Goal: Find specific page/section: Find specific page/section

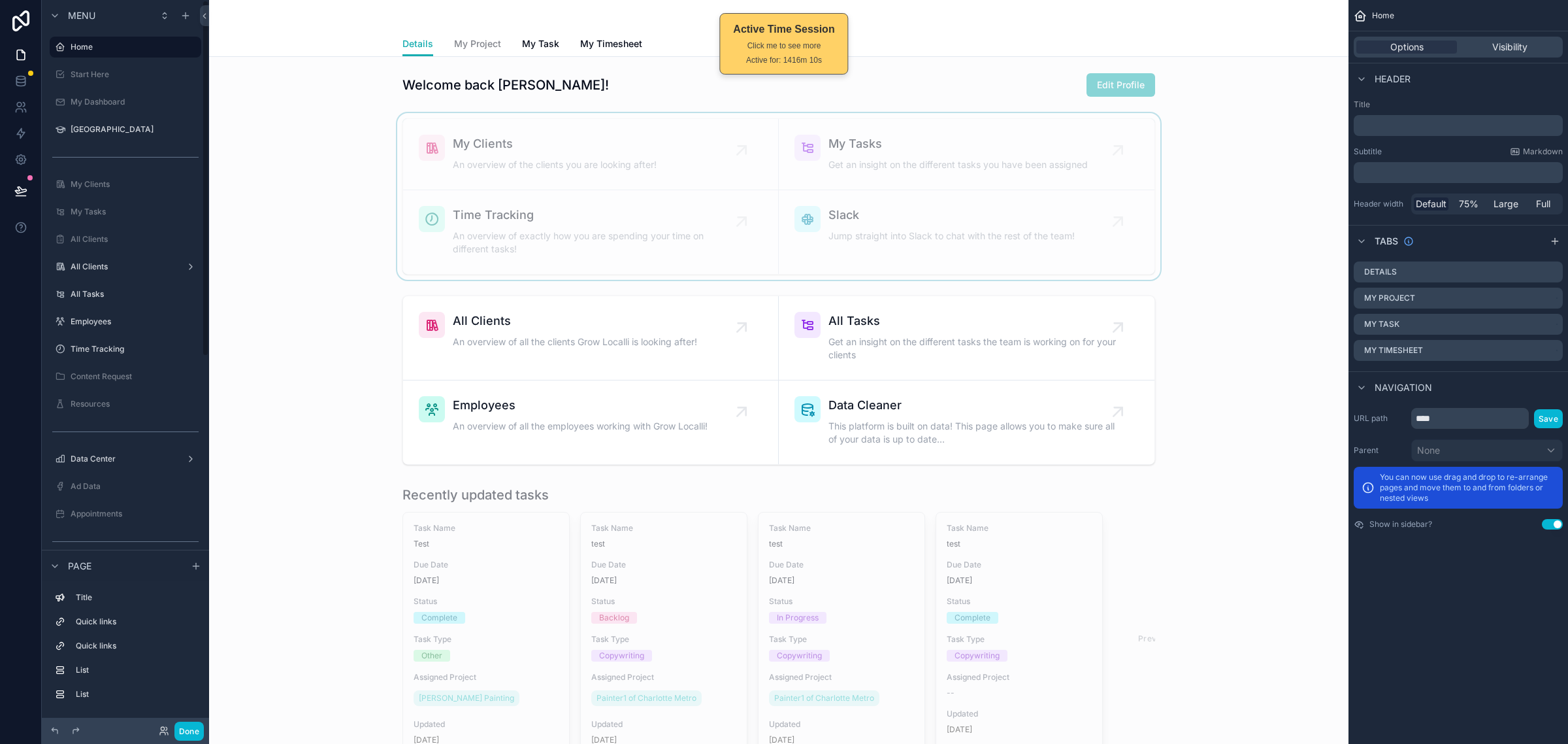
click at [297, 254] on div "scrollable content" at bounding box center [778, 196] width 1119 height 167
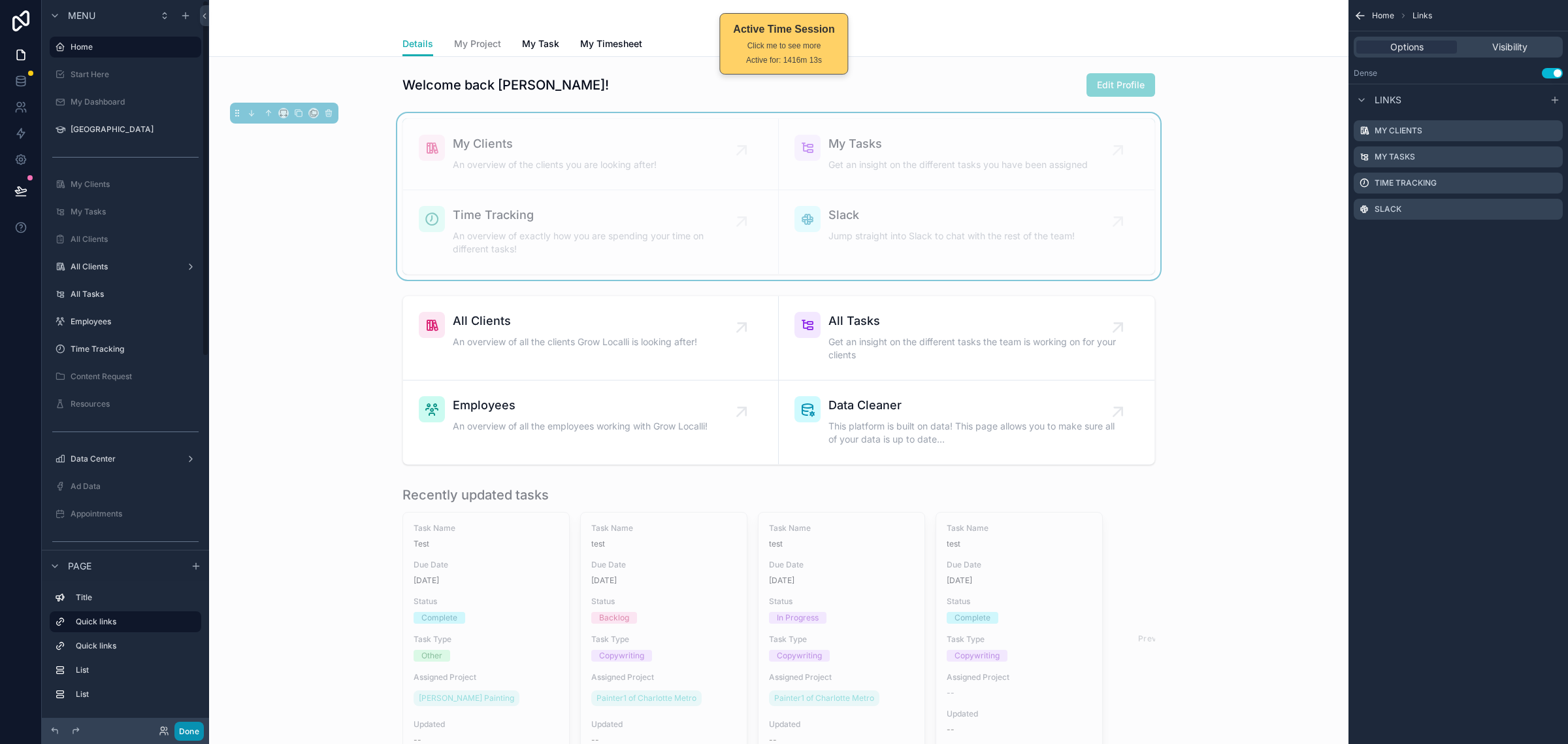
click at [185, 726] on button "Done" at bounding box center [189, 731] width 29 height 19
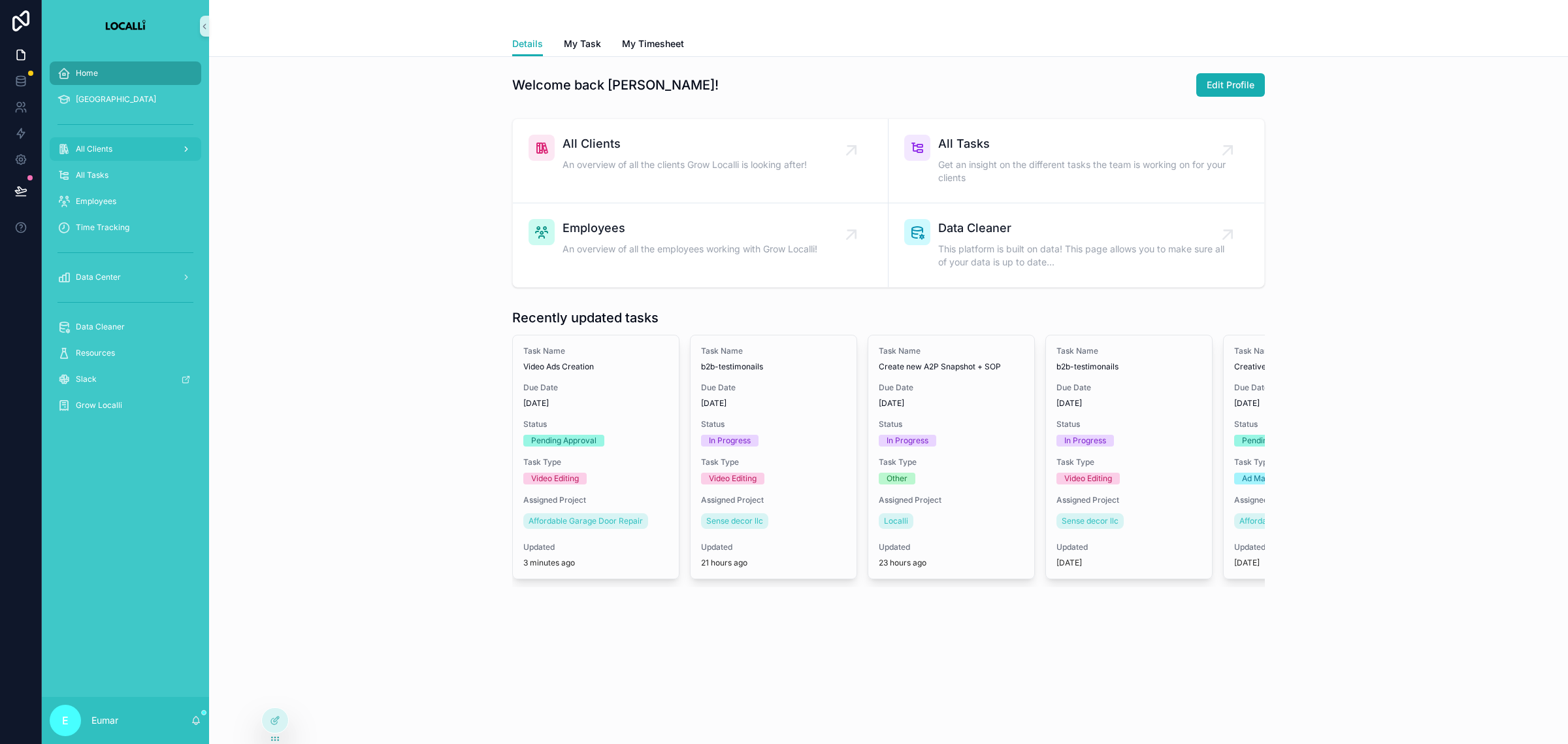
click at [132, 155] on div "All Clients" at bounding box center [126, 149] width 136 height 21
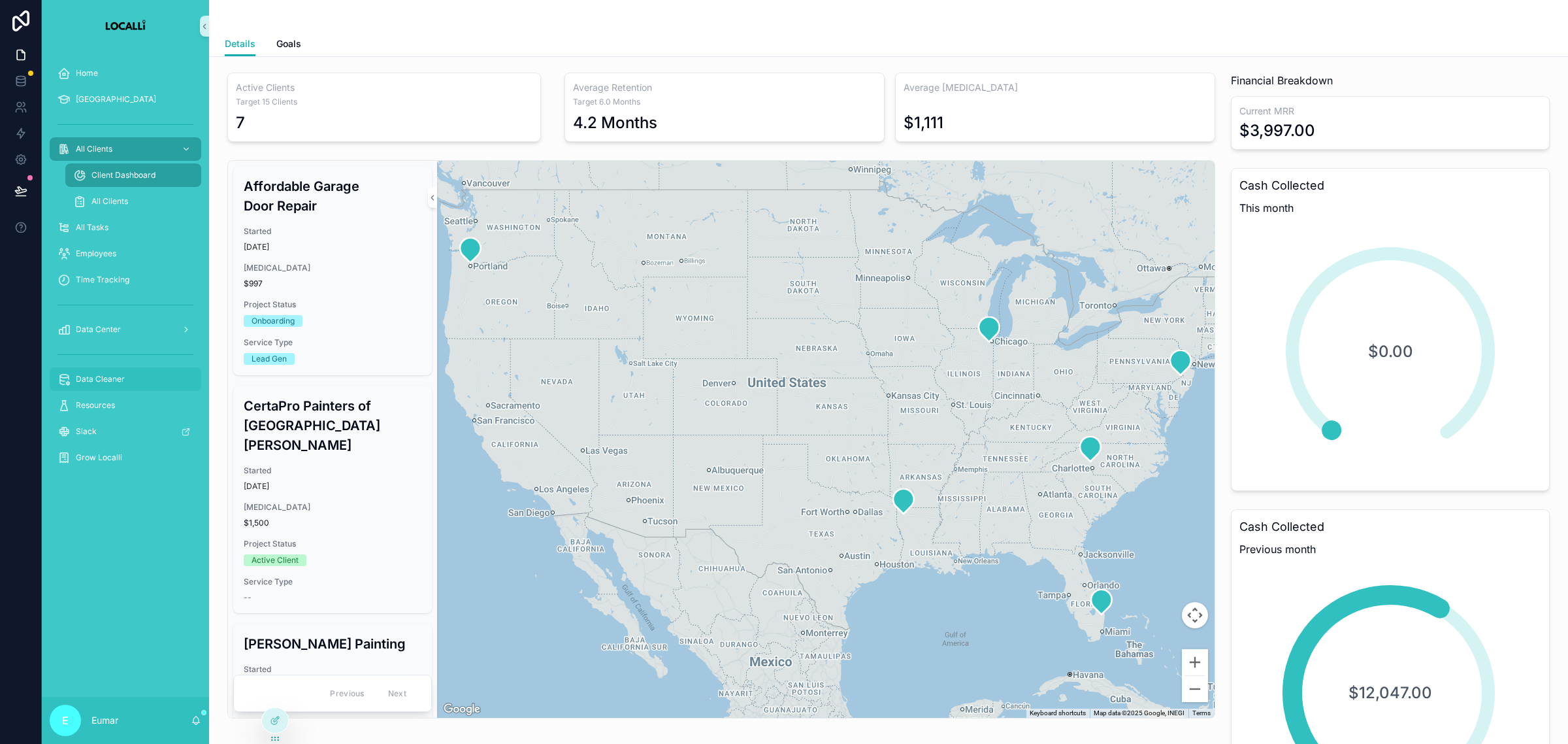
click at [128, 385] on div "Data Cleaner" at bounding box center [126, 379] width 136 height 21
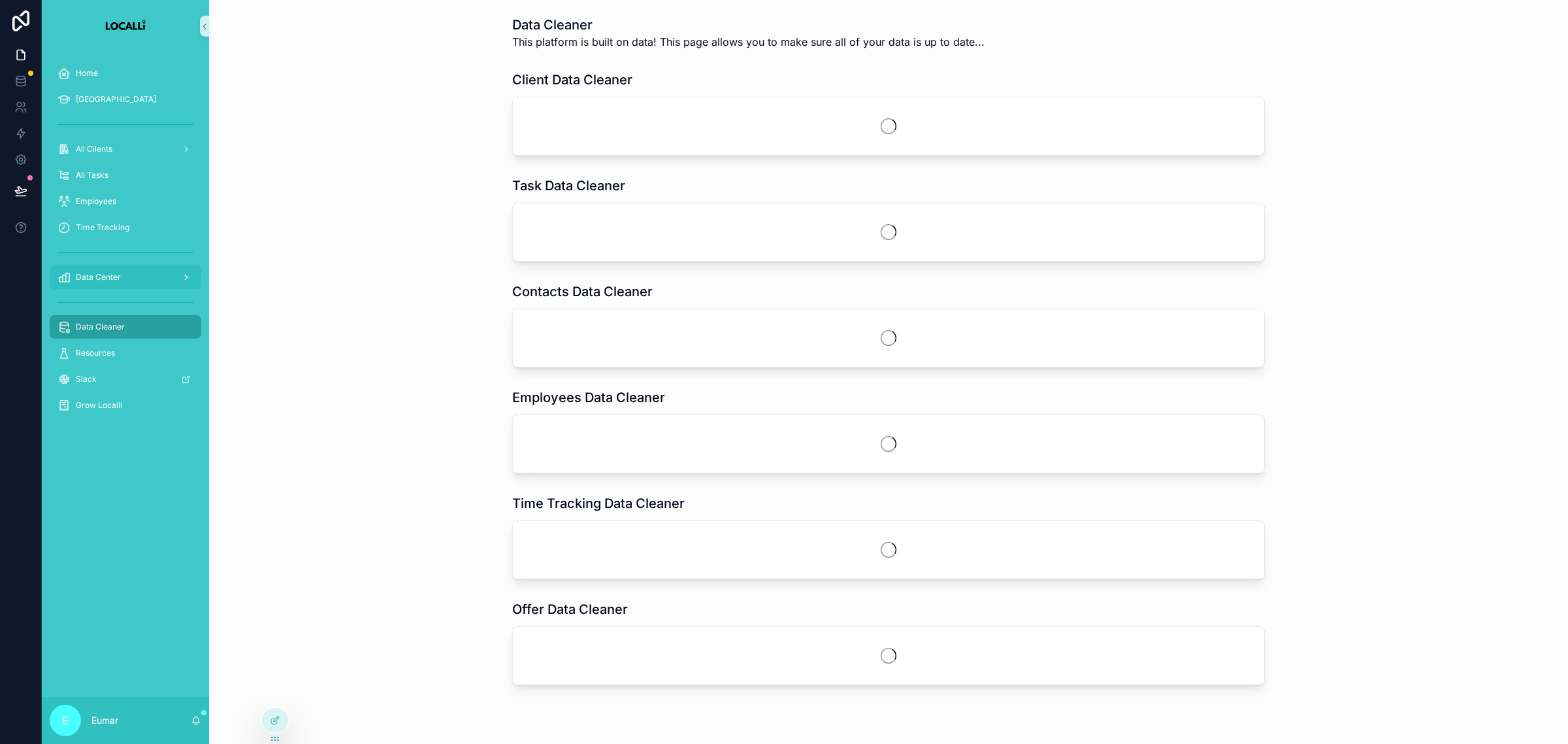
click at [141, 287] on link "Data Center" at bounding box center [125, 276] width 152 height 23
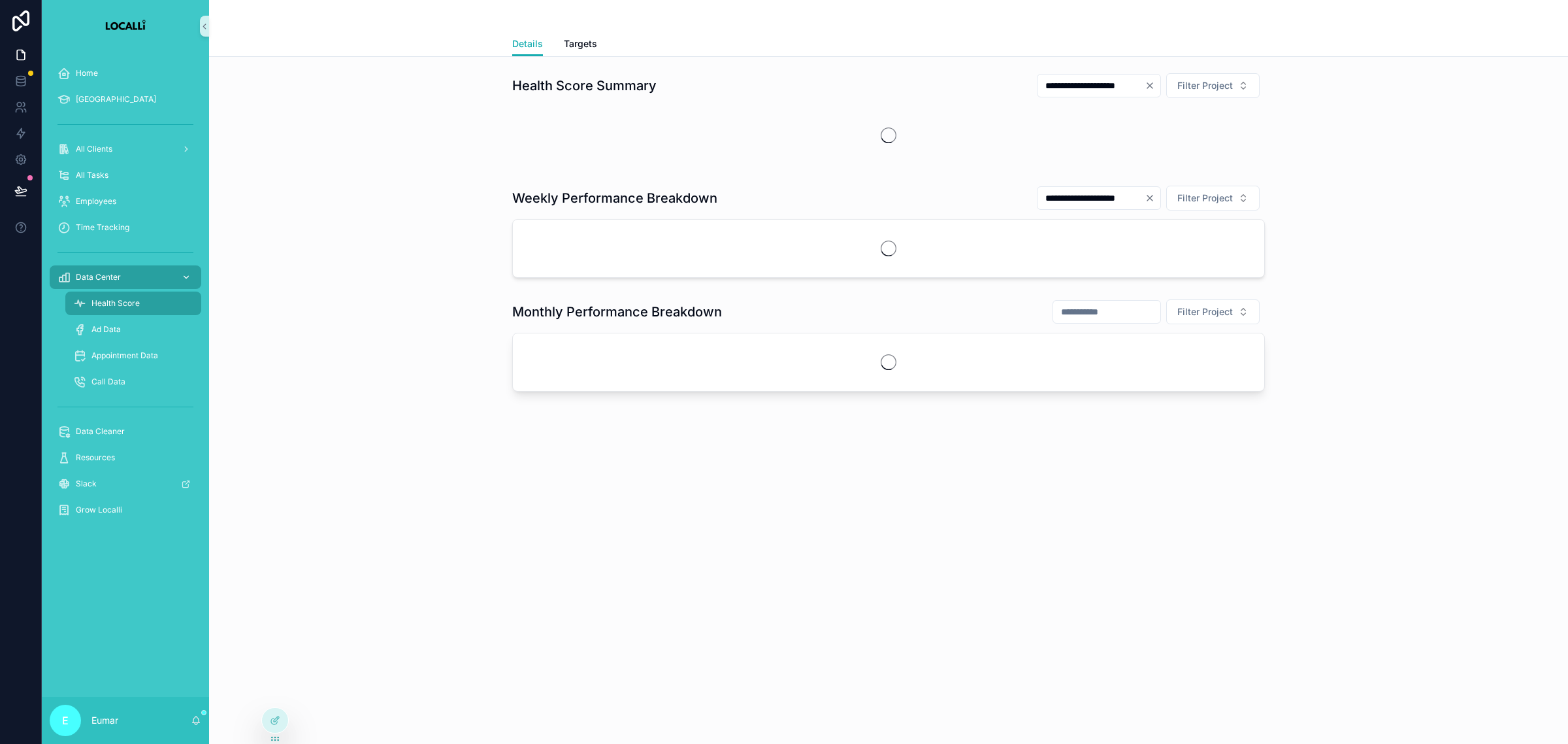
click at [155, 280] on div "Data Center" at bounding box center [126, 277] width 136 height 21
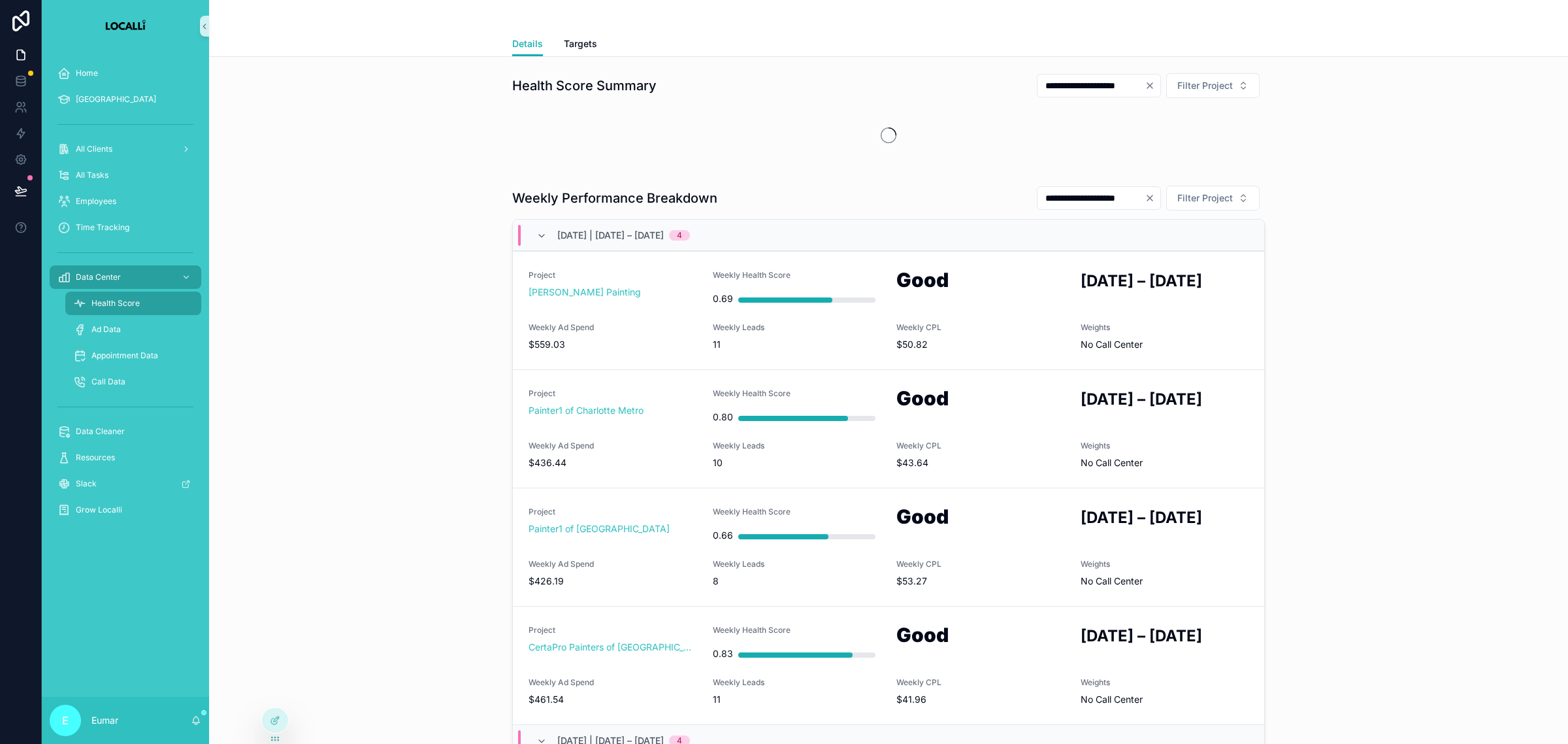
click at [150, 304] on div "Health Score" at bounding box center [133, 303] width 121 height 21
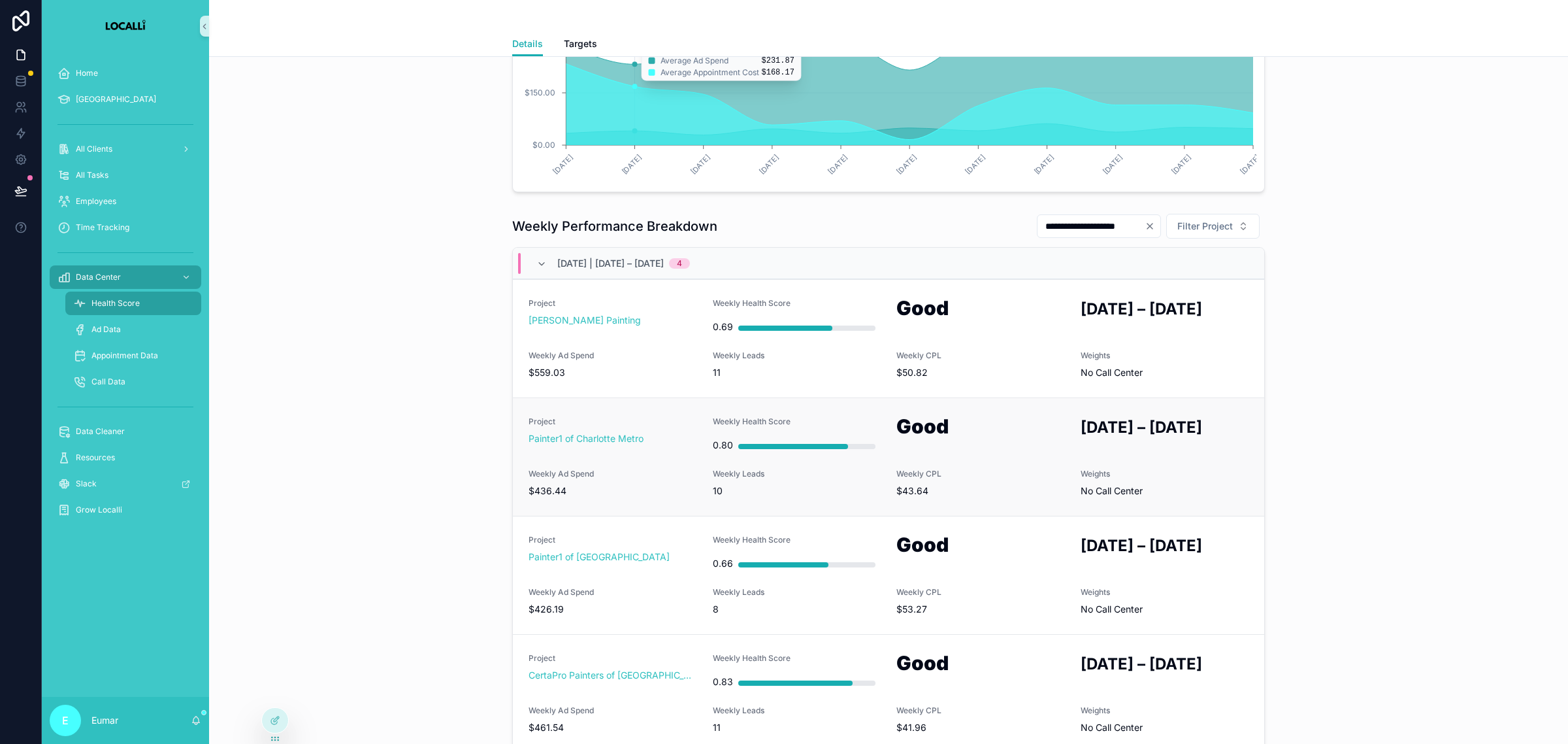
scroll to position [327, 0]
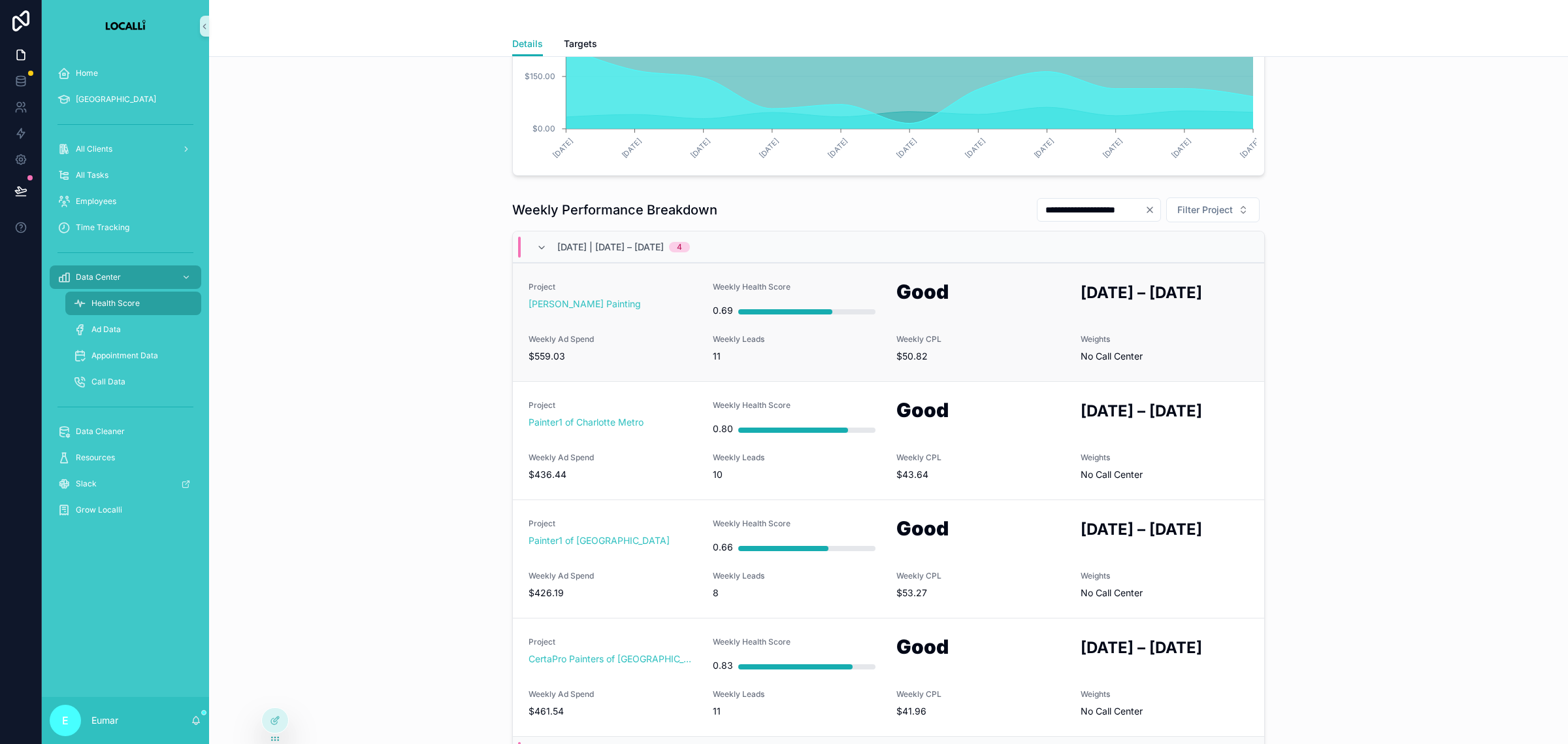
click at [912, 330] on div "Project [PERSON_NAME] Painting Weekly Health Score 0.69 Good [DATE] – [DATE] We…" at bounding box center [888, 322] width 720 height 81
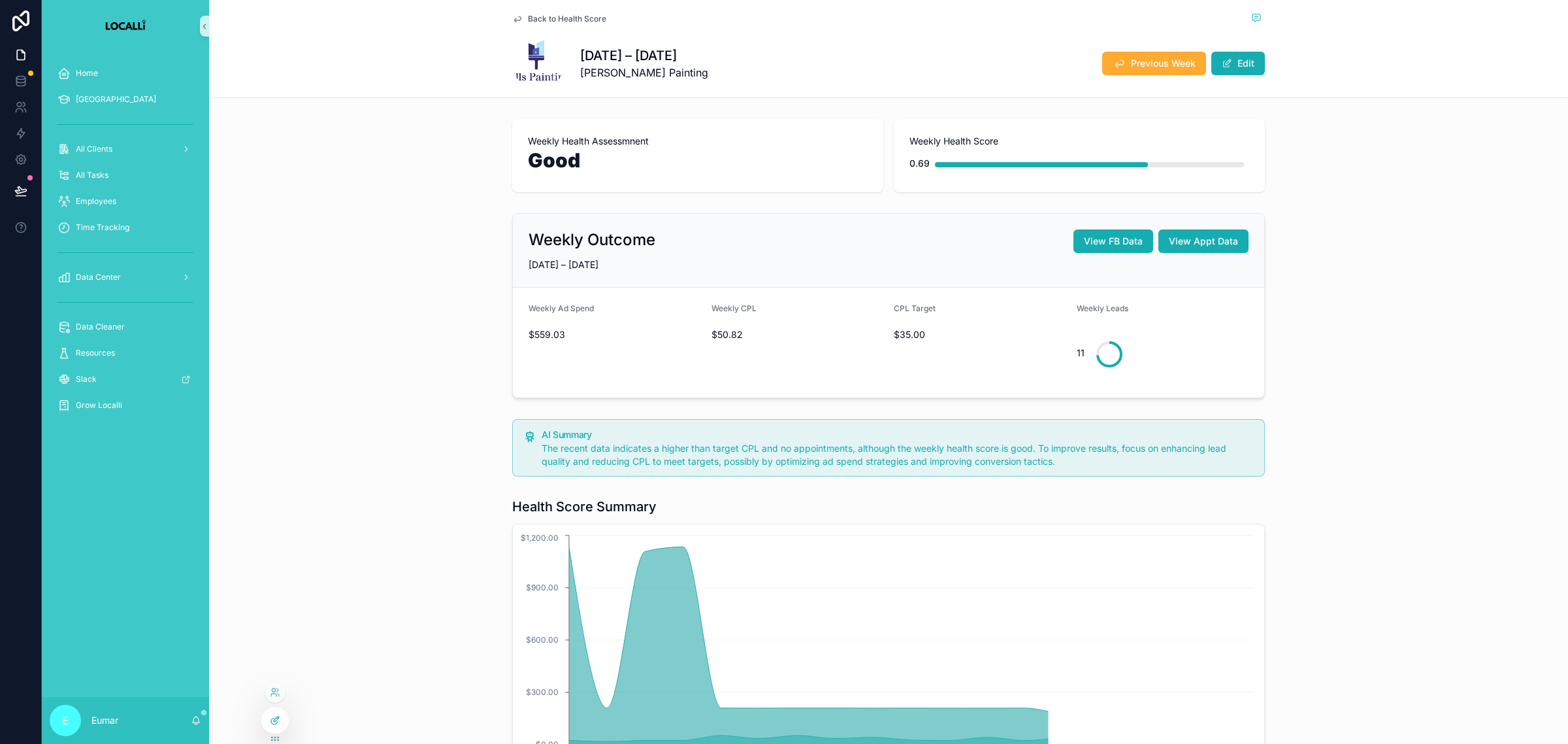
click at [273, 719] on icon at bounding box center [274, 722] width 6 height 6
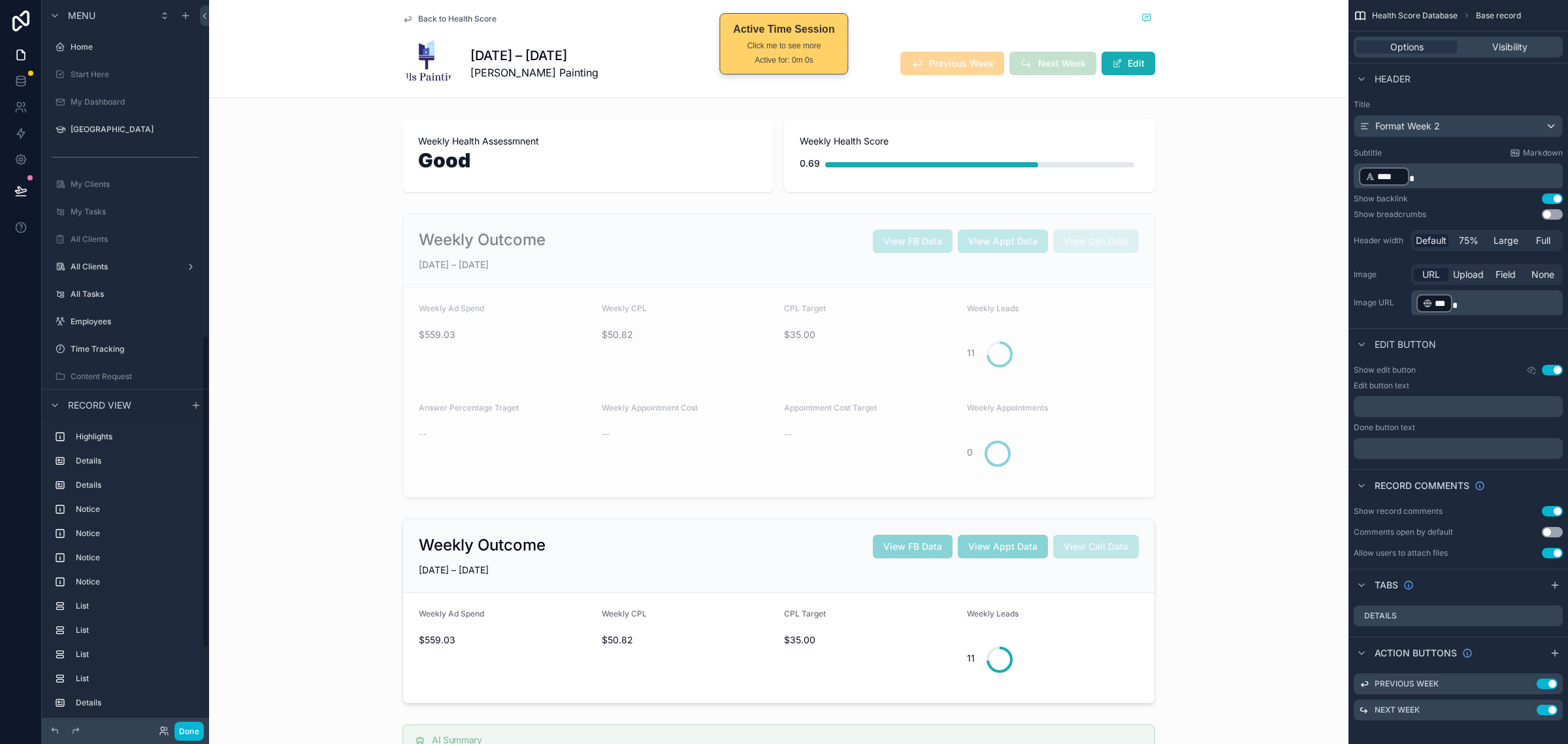
scroll to position [781, 0]
click at [1099, 531] on div "scrollable content" at bounding box center [778, 610] width 1140 height 195
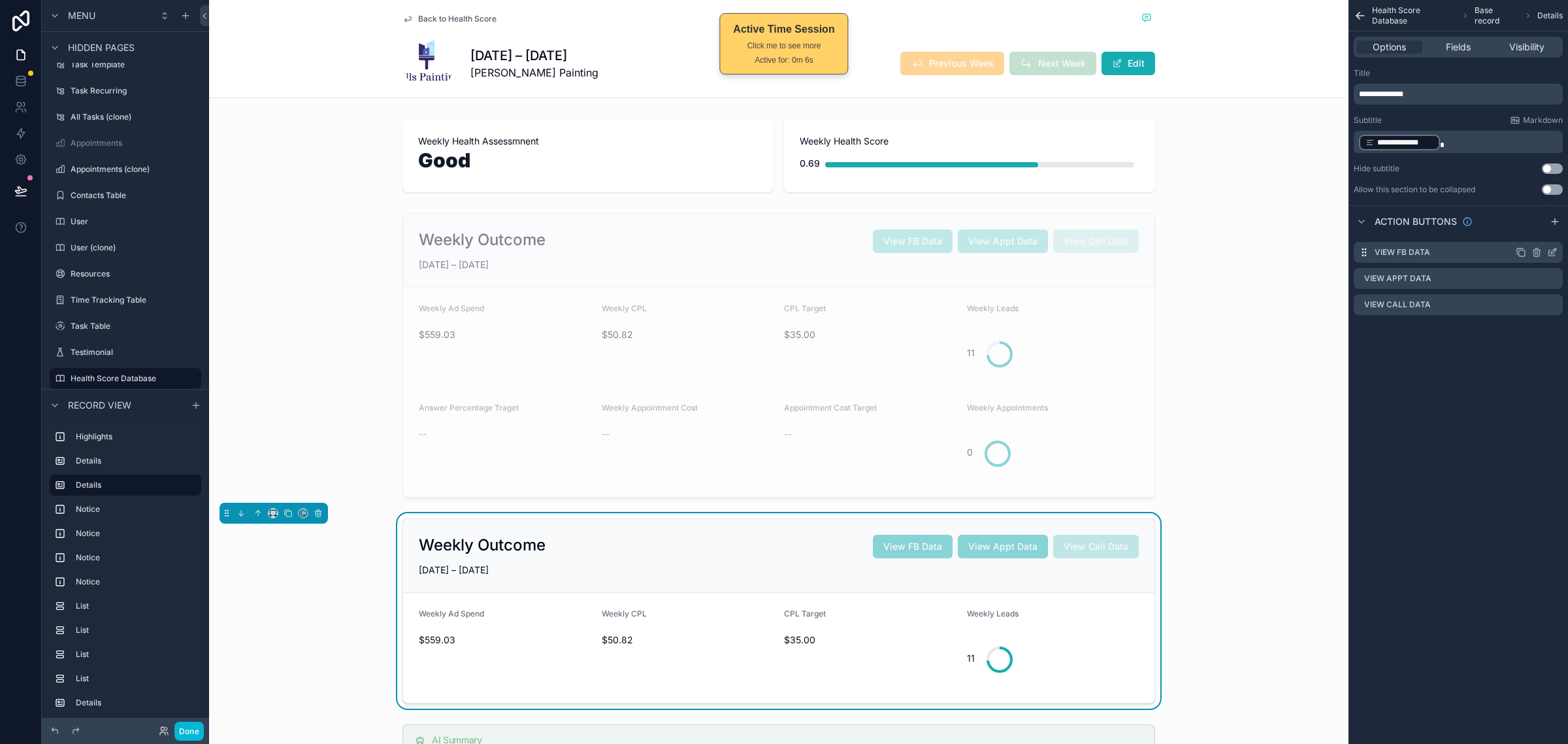
click at [1556, 250] on icon "scrollable content" at bounding box center [1554, 251] width 5 height 5
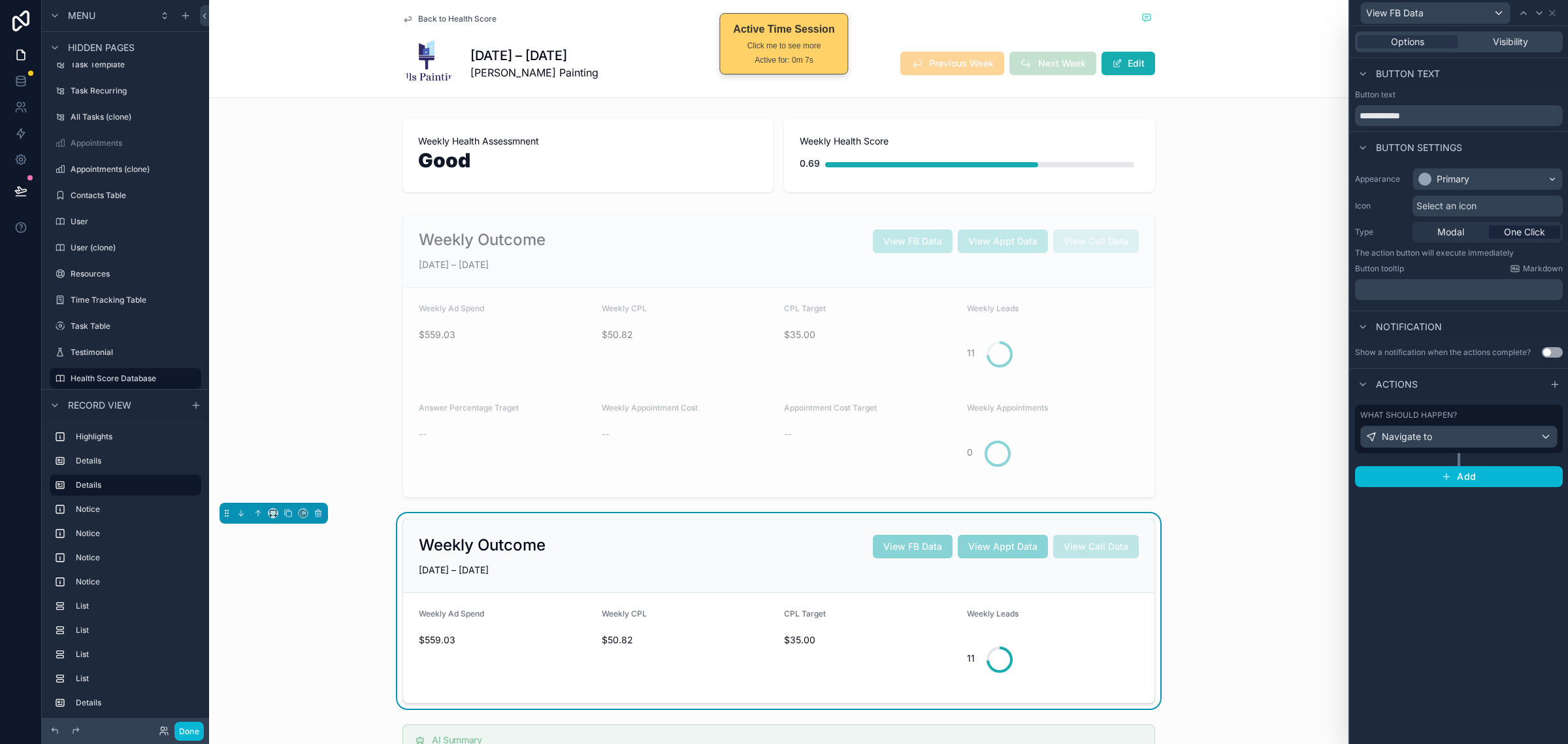
click at [1459, 423] on div "What should happen? Navigate to" at bounding box center [1459, 428] width 198 height 38
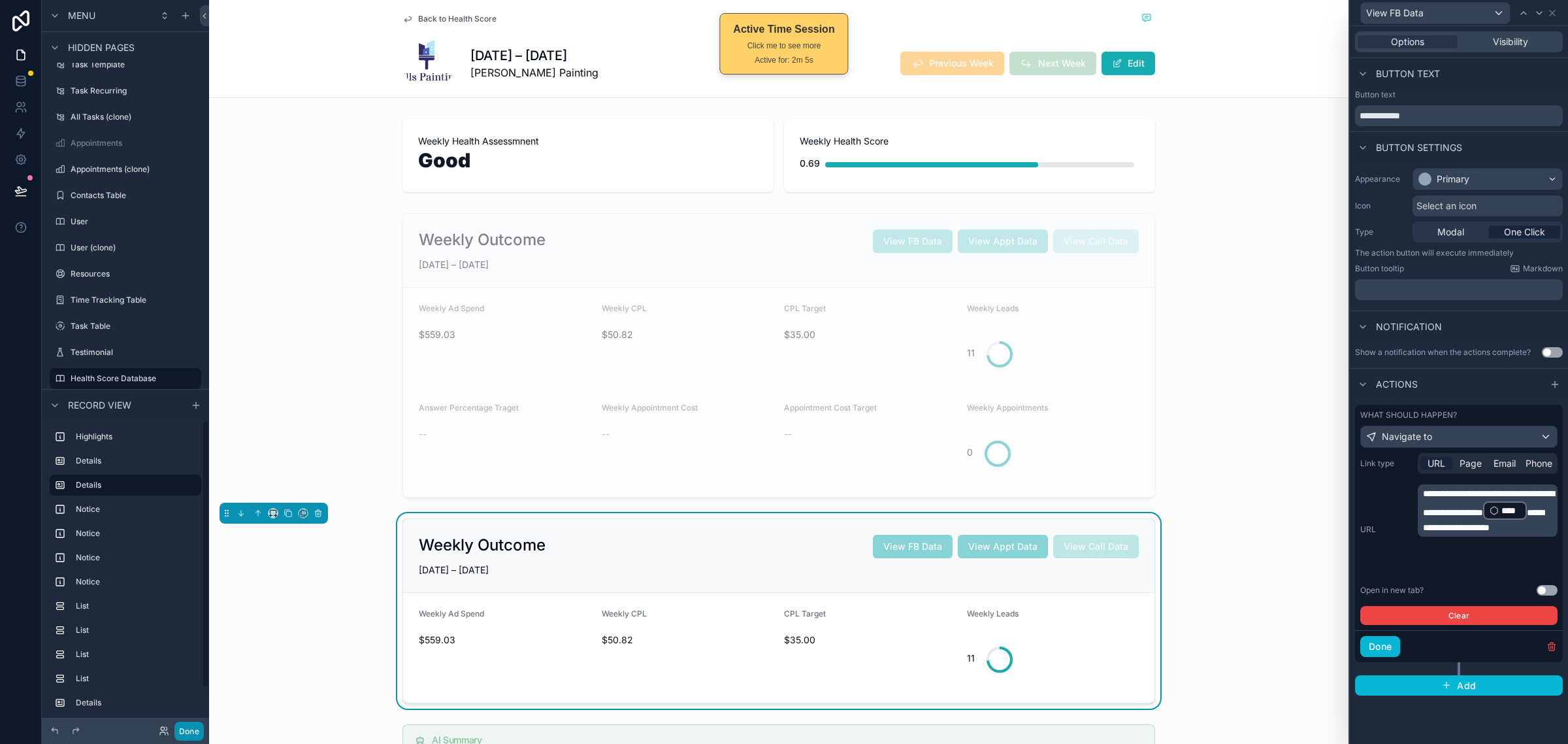
click at [181, 724] on button "Done" at bounding box center [189, 731] width 29 height 19
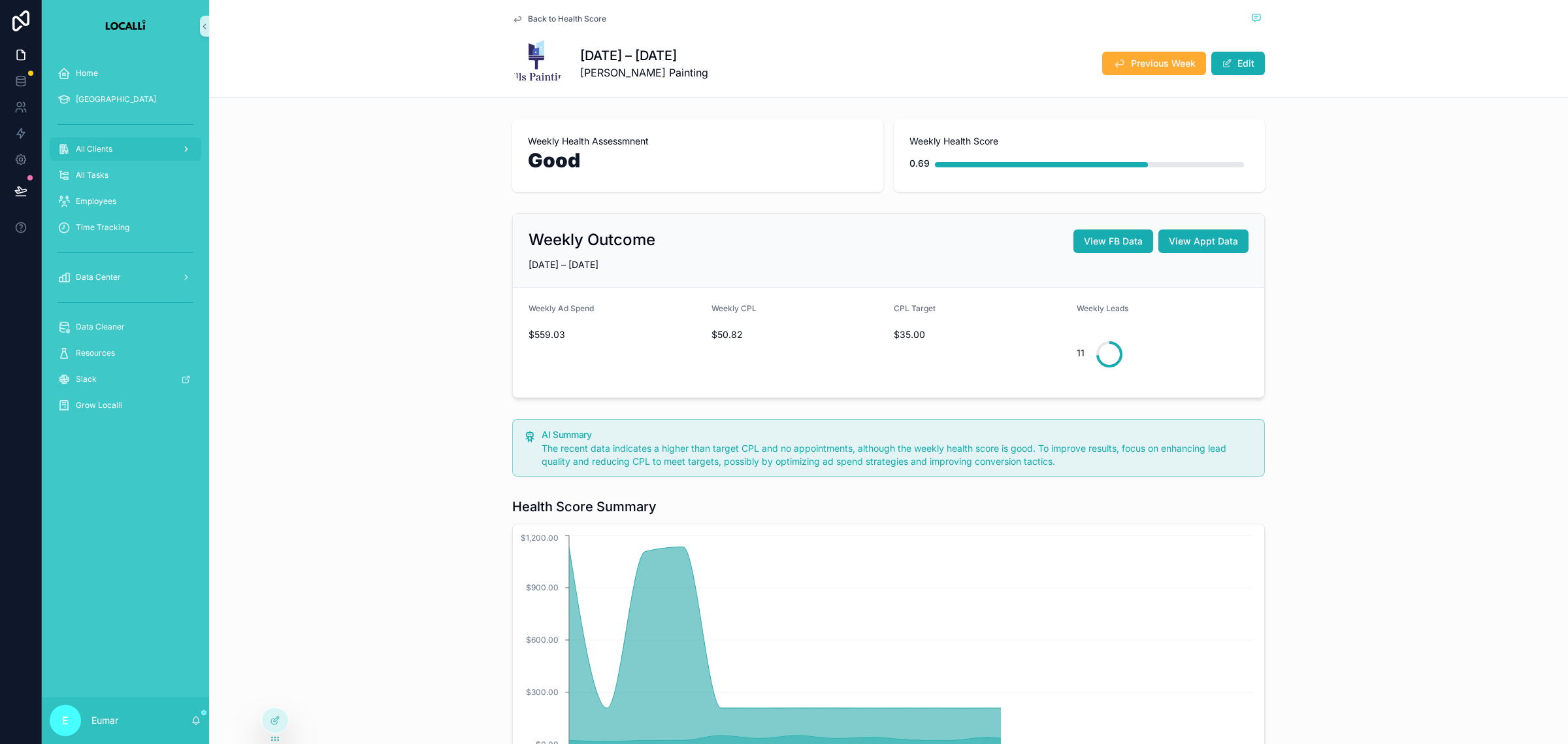
click at [101, 137] on link "All Clients" at bounding box center [125, 148] width 152 height 23
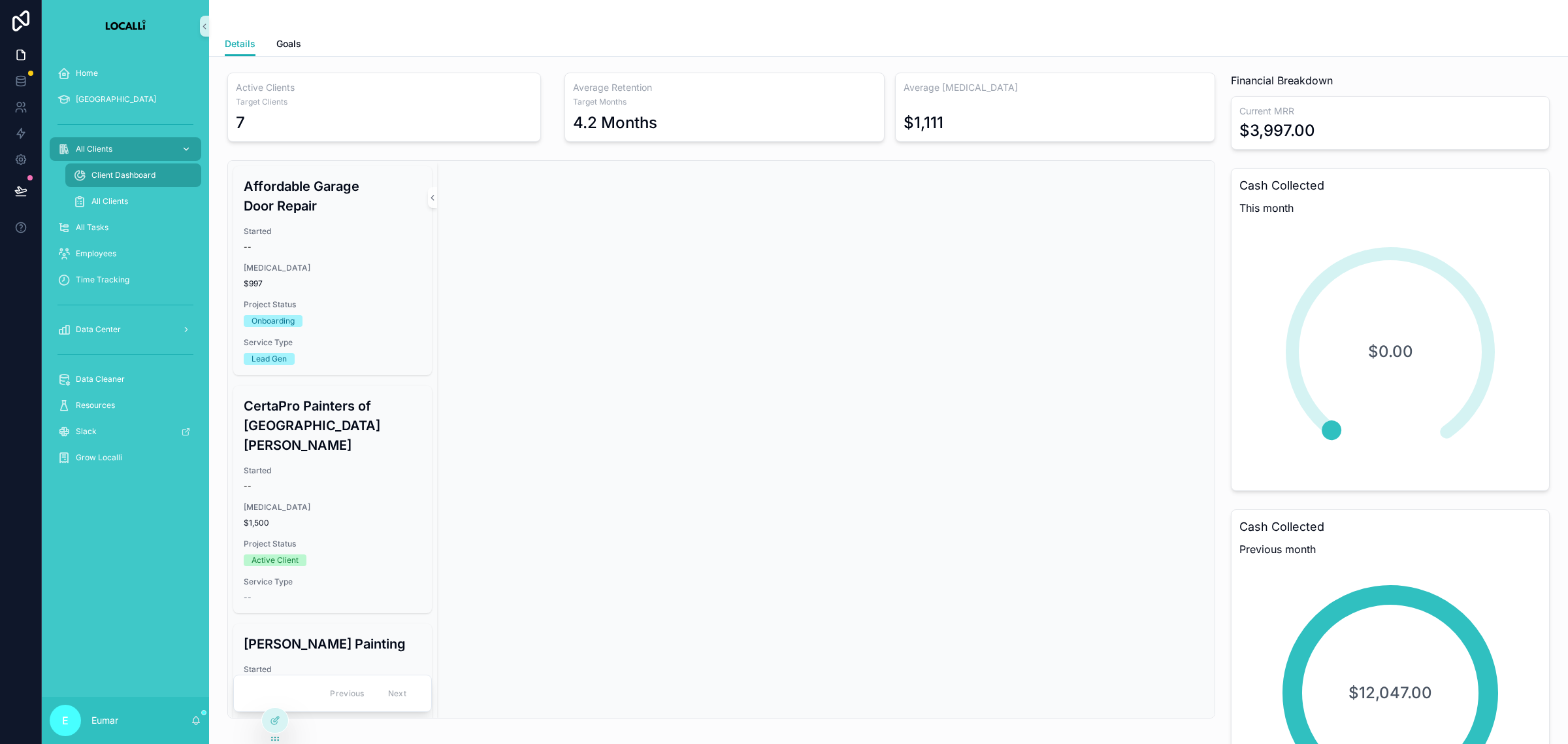
click at [105, 144] on span "All Clients" at bounding box center [94, 149] width 37 height 10
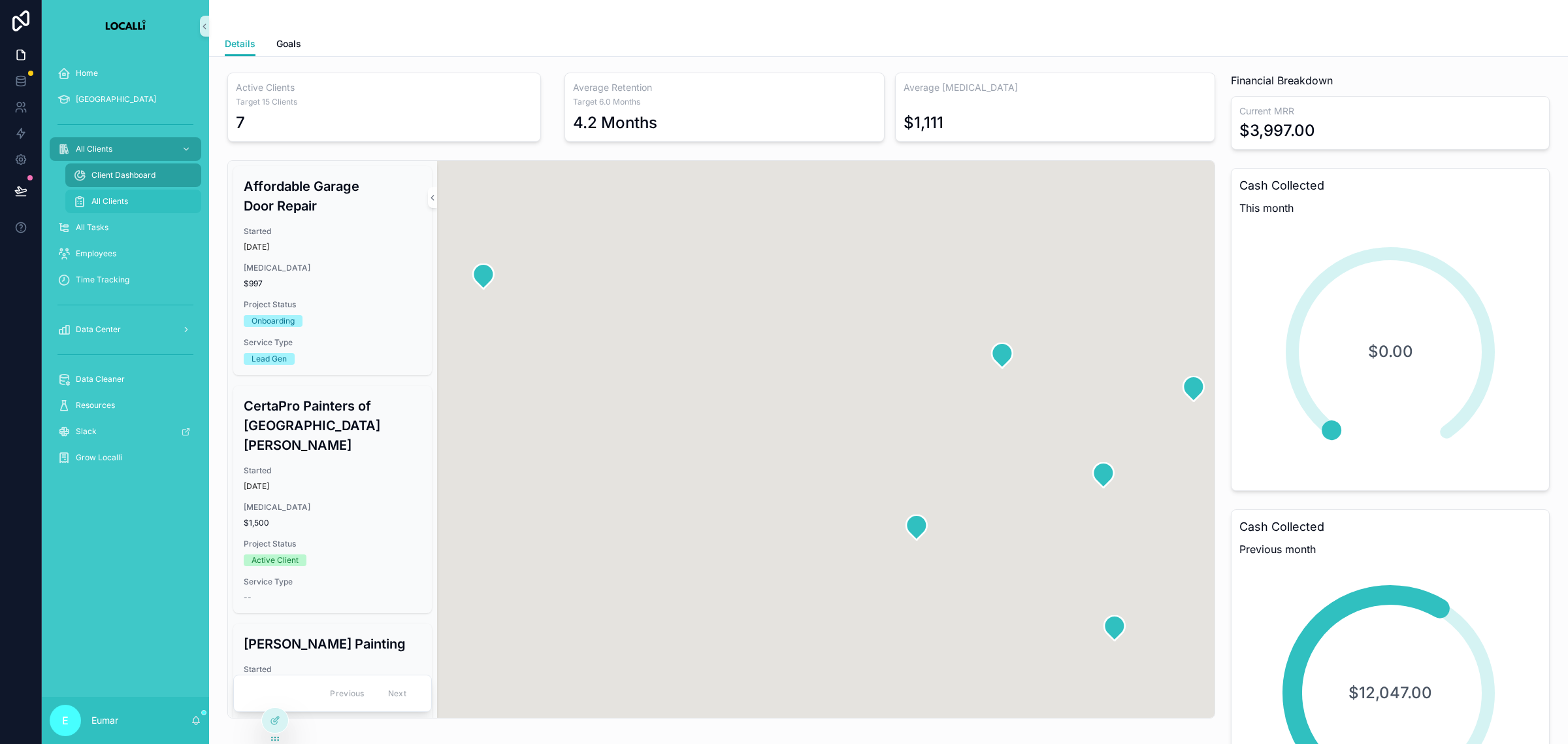
click at [110, 197] on span "All Clients" at bounding box center [109, 201] width 37 height 10
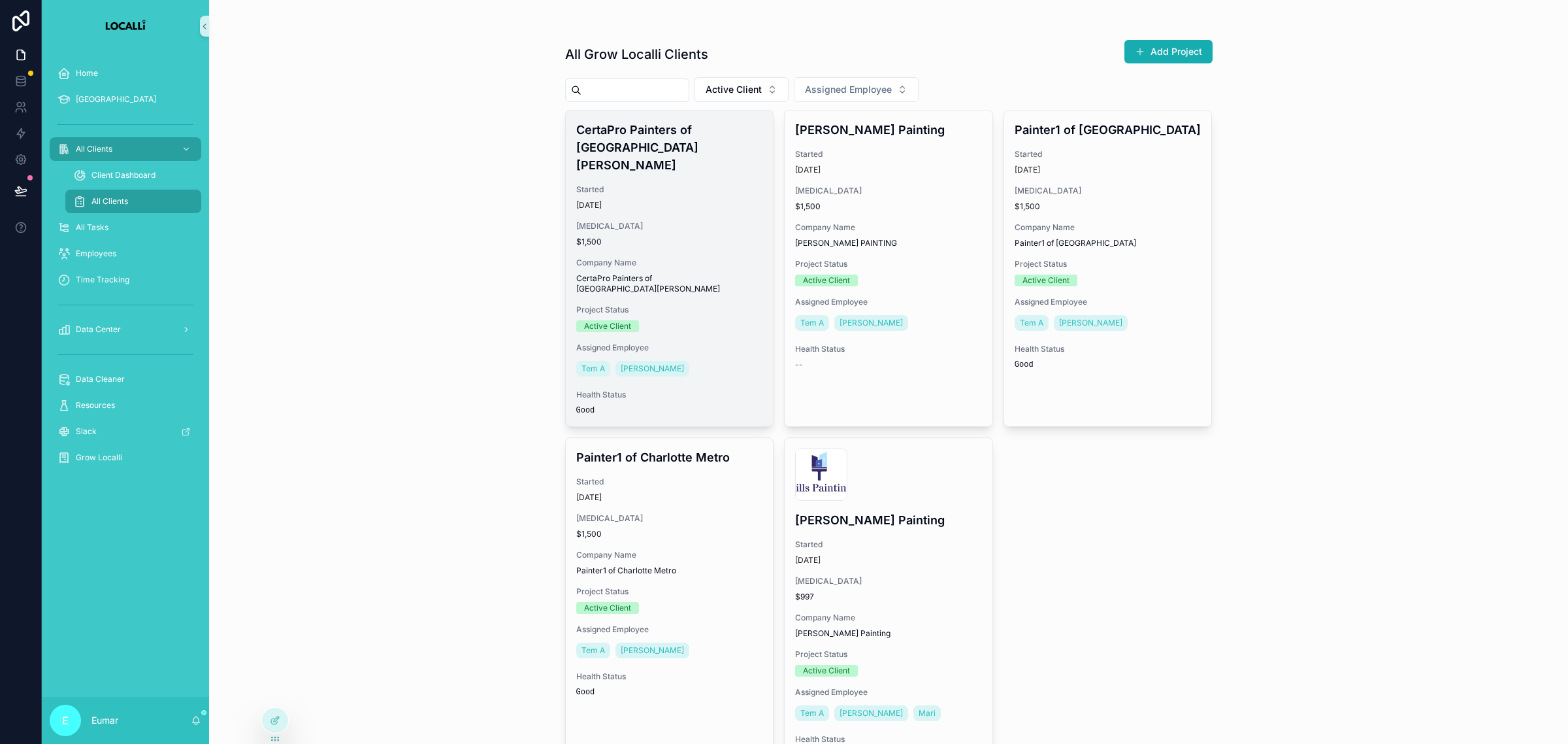
click at [686, 200] on div "[DATE]" at bounding box center [670, 205] width 187 height 10
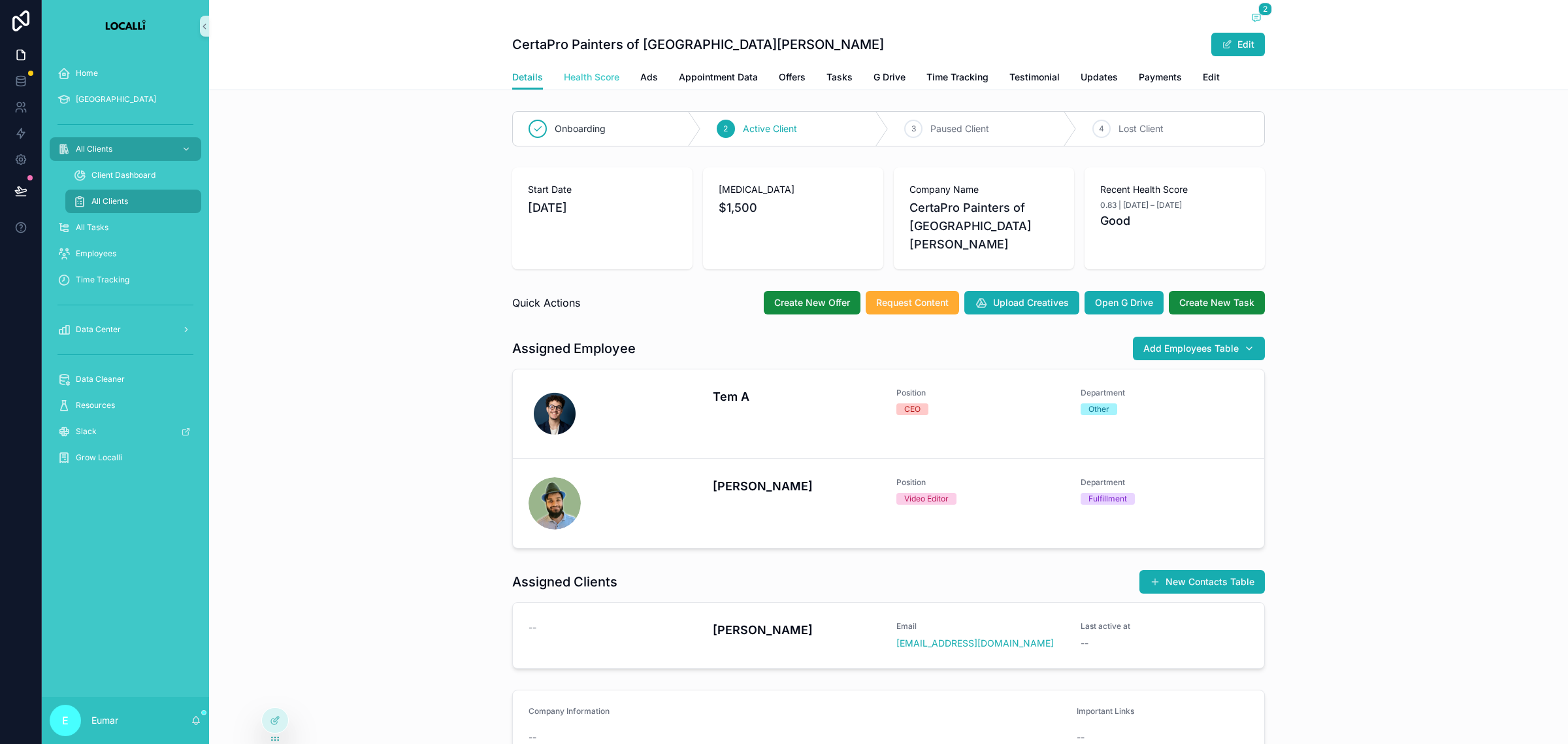
click at [592, 80] on span "Health Score" at bounding box center [591, 76] width 55 height 13
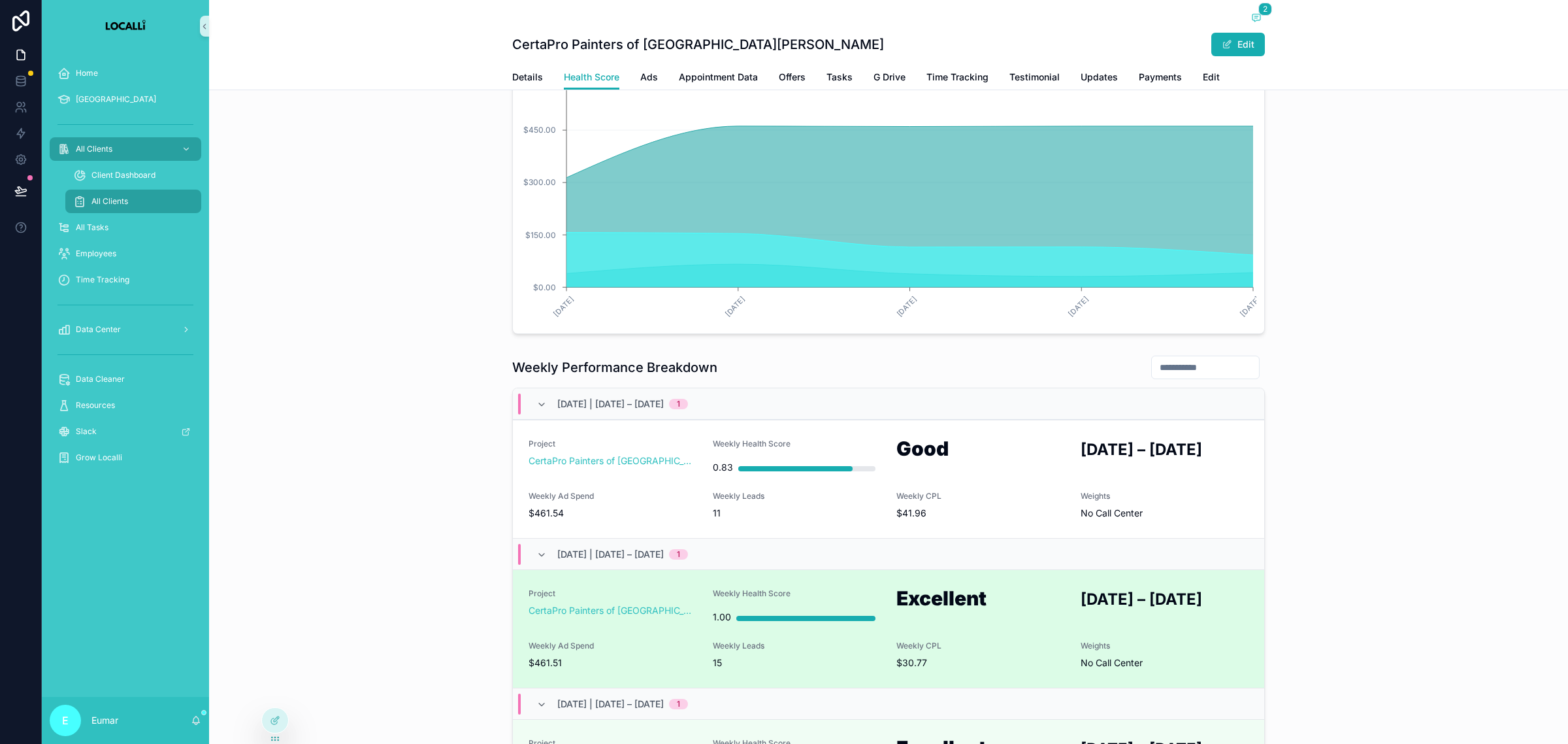
scroll to position [245, 0]
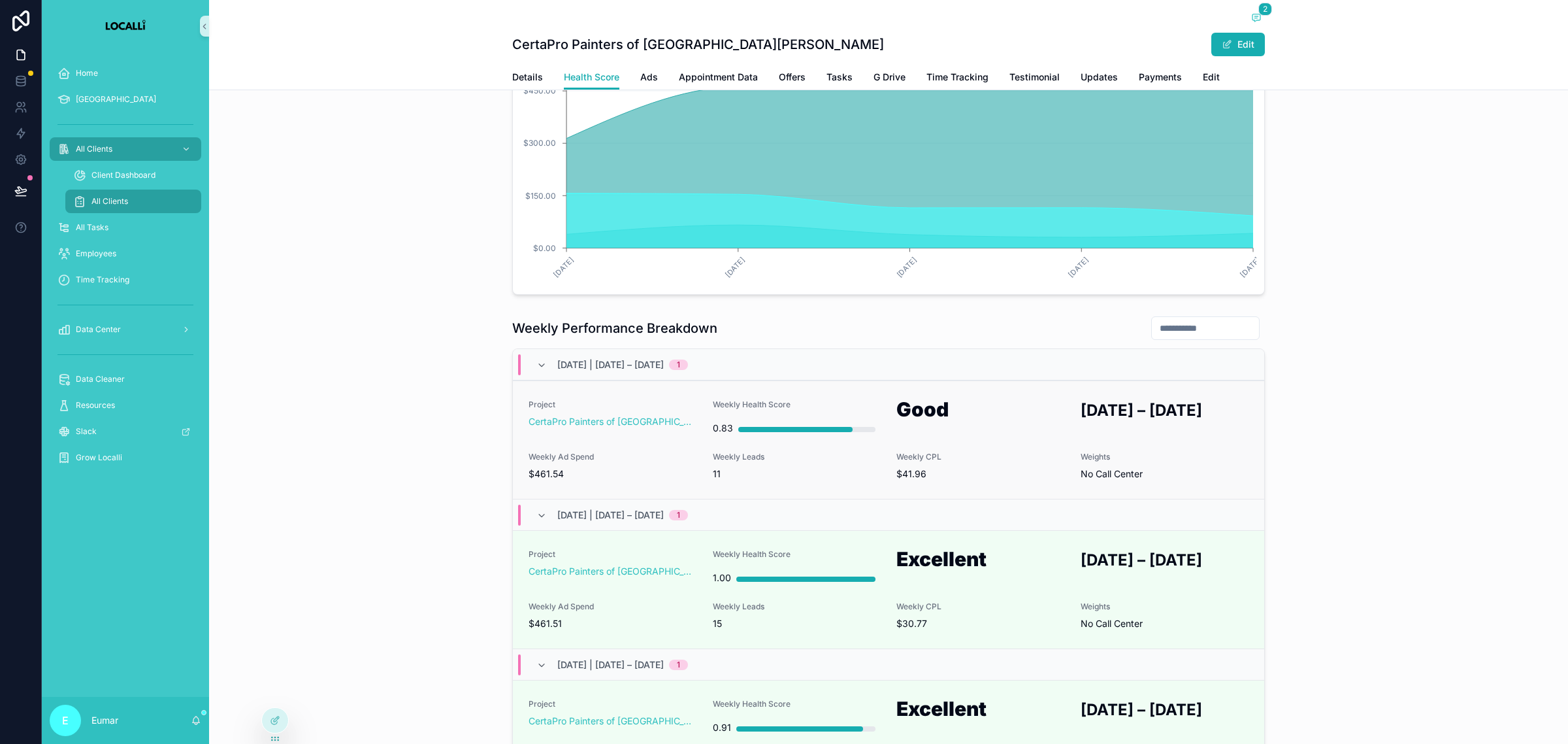
click at [867, 445] on div "Project CertaPro Painters of [GEOGRAPHIC_DATA] Lucie Weekly Health Score 0.83 G…" at bounding box center [888, 439] width 720 height 81
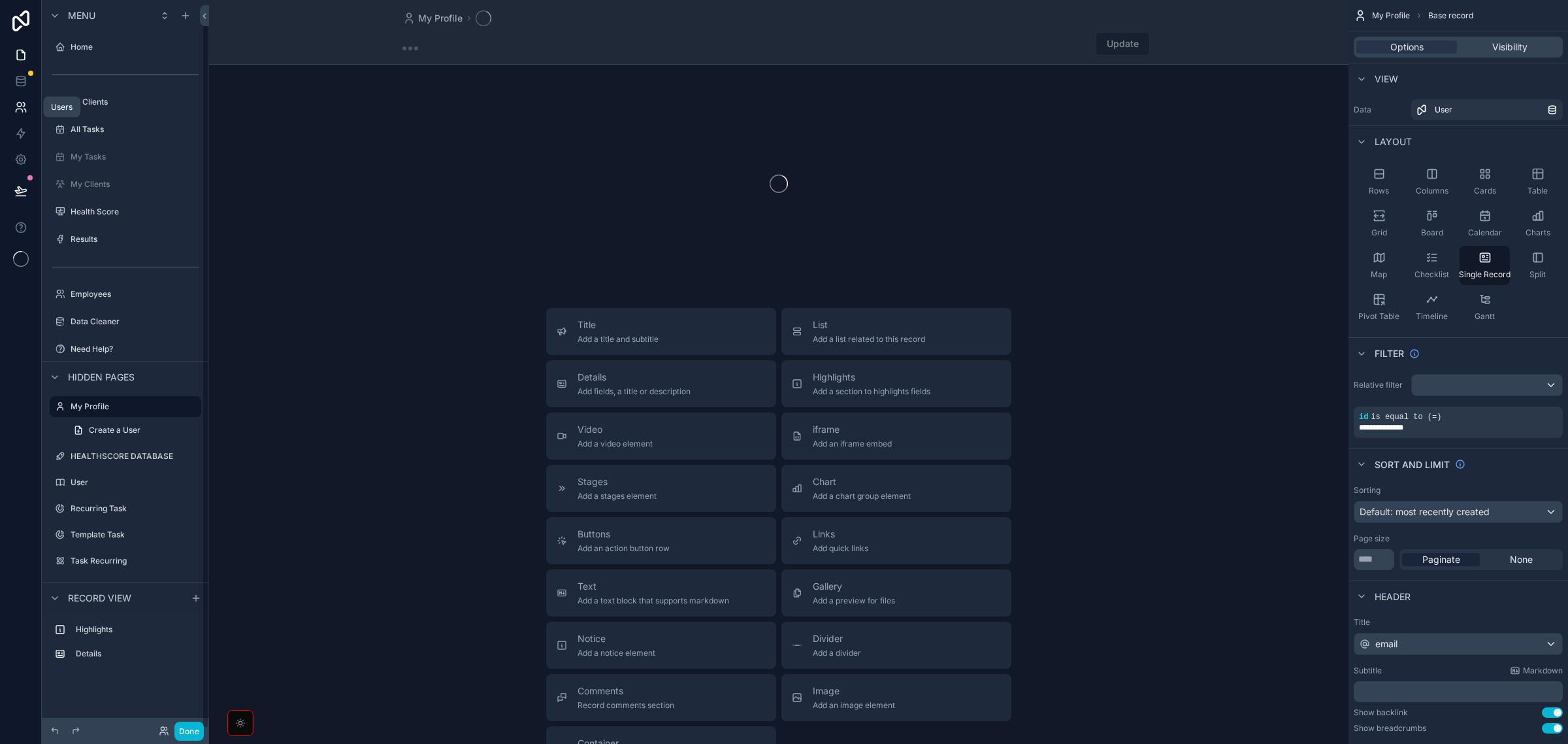
scroll to position [26, 0]
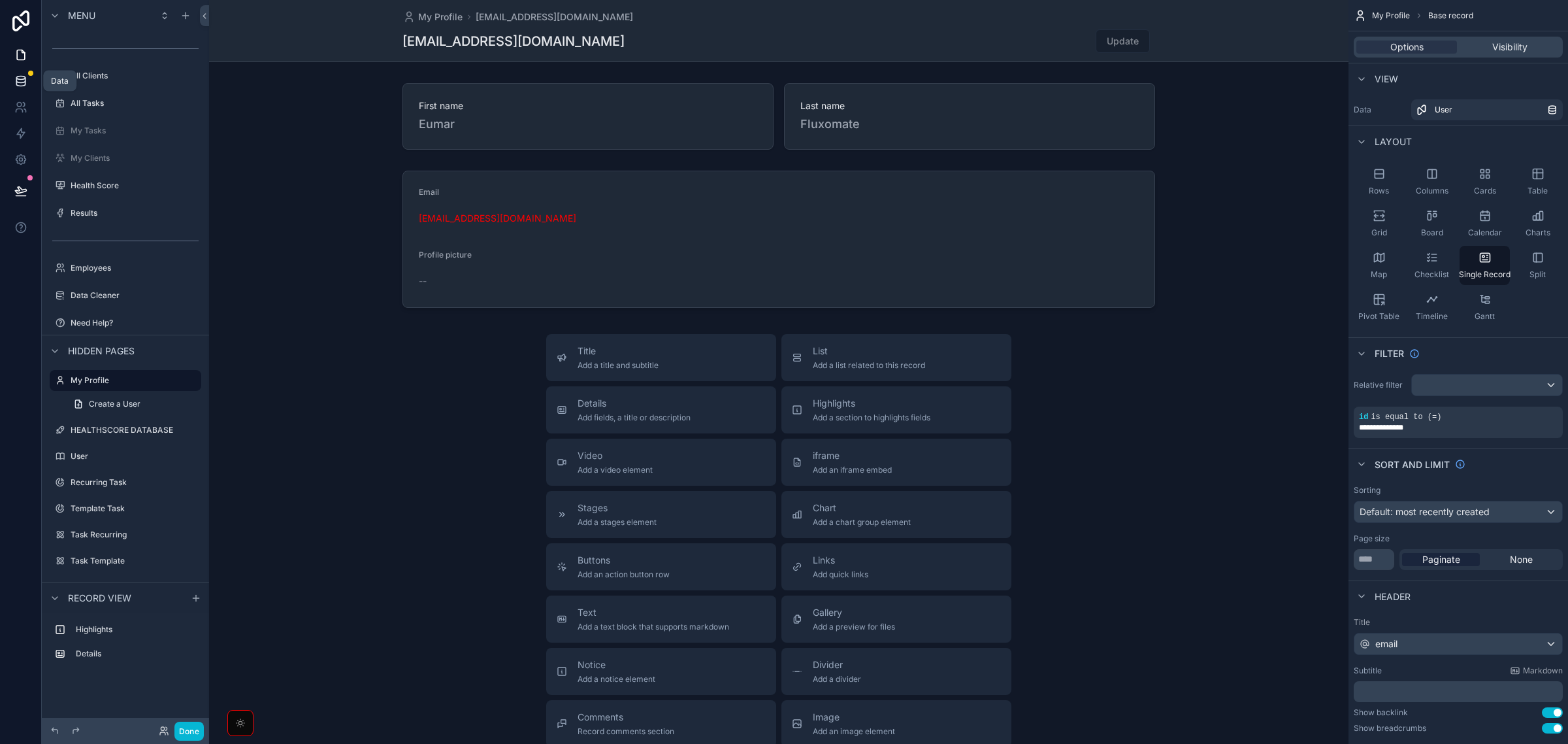
click at [17, 85] on icon at bounding box center [20, 83] width 8 height 5
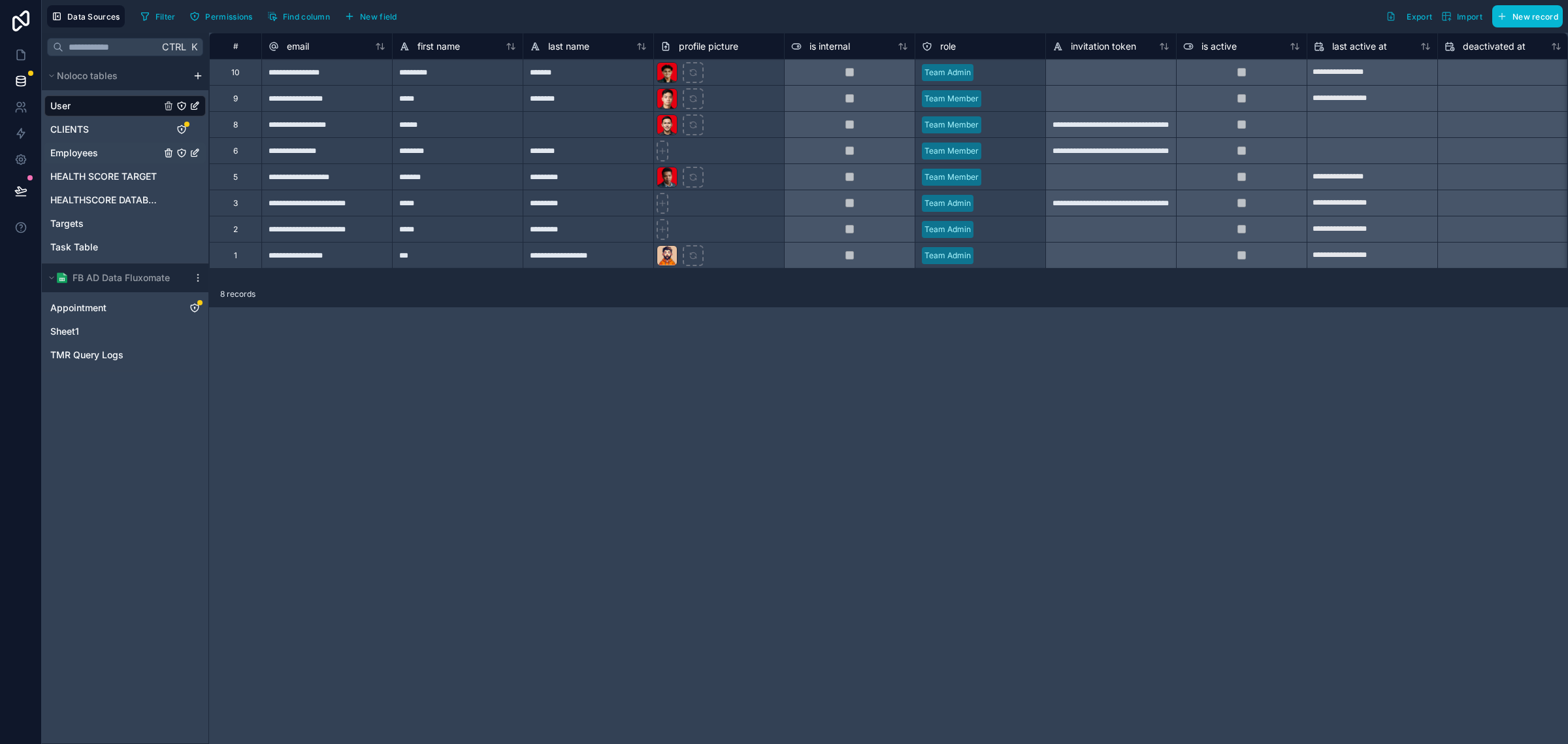
click at [120, 150] on div "Employees" at bounding box center [125, 153] width 162 height 21
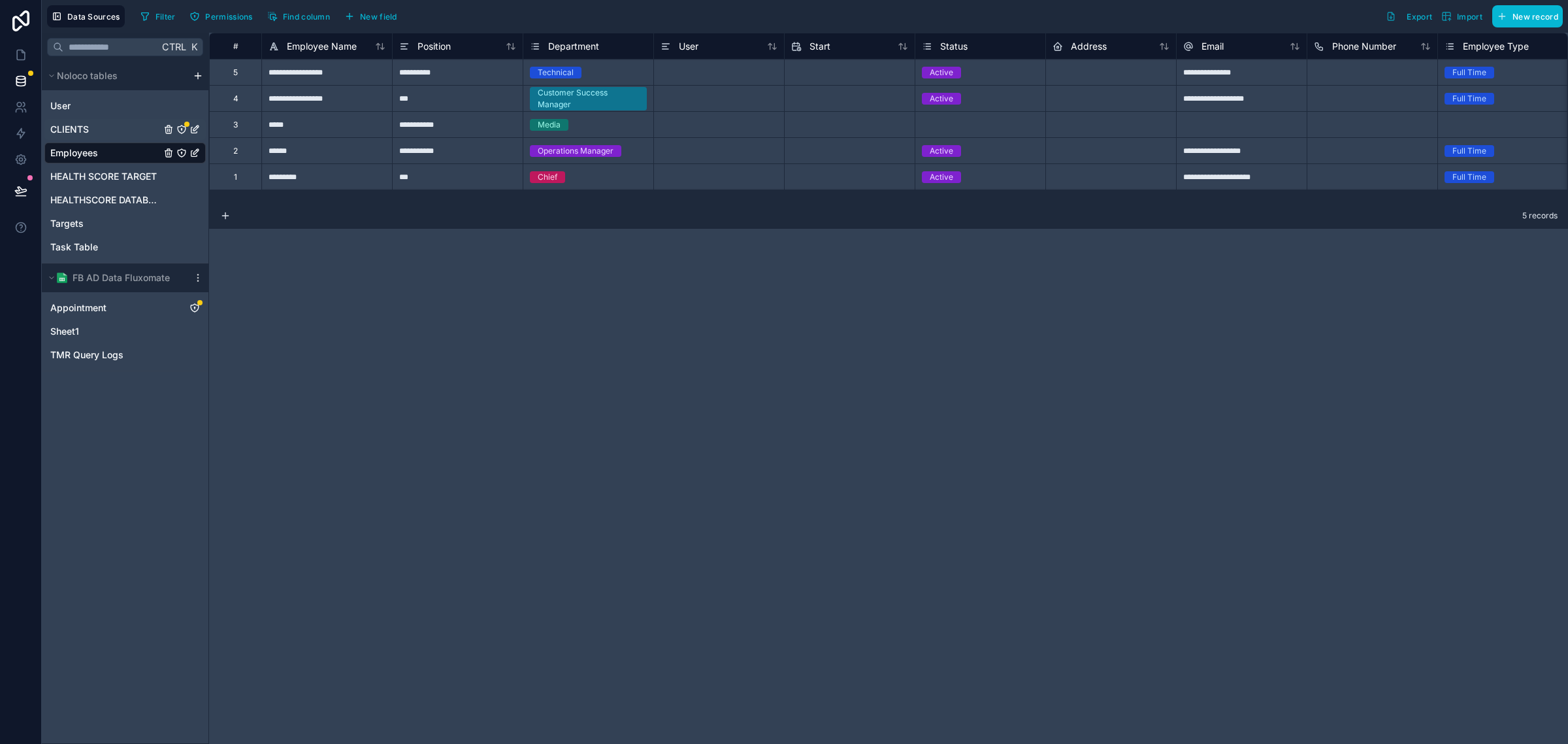
click at [100, 134] on div "CLIENTS" at bounding box center [125, 129] width 162 height 21
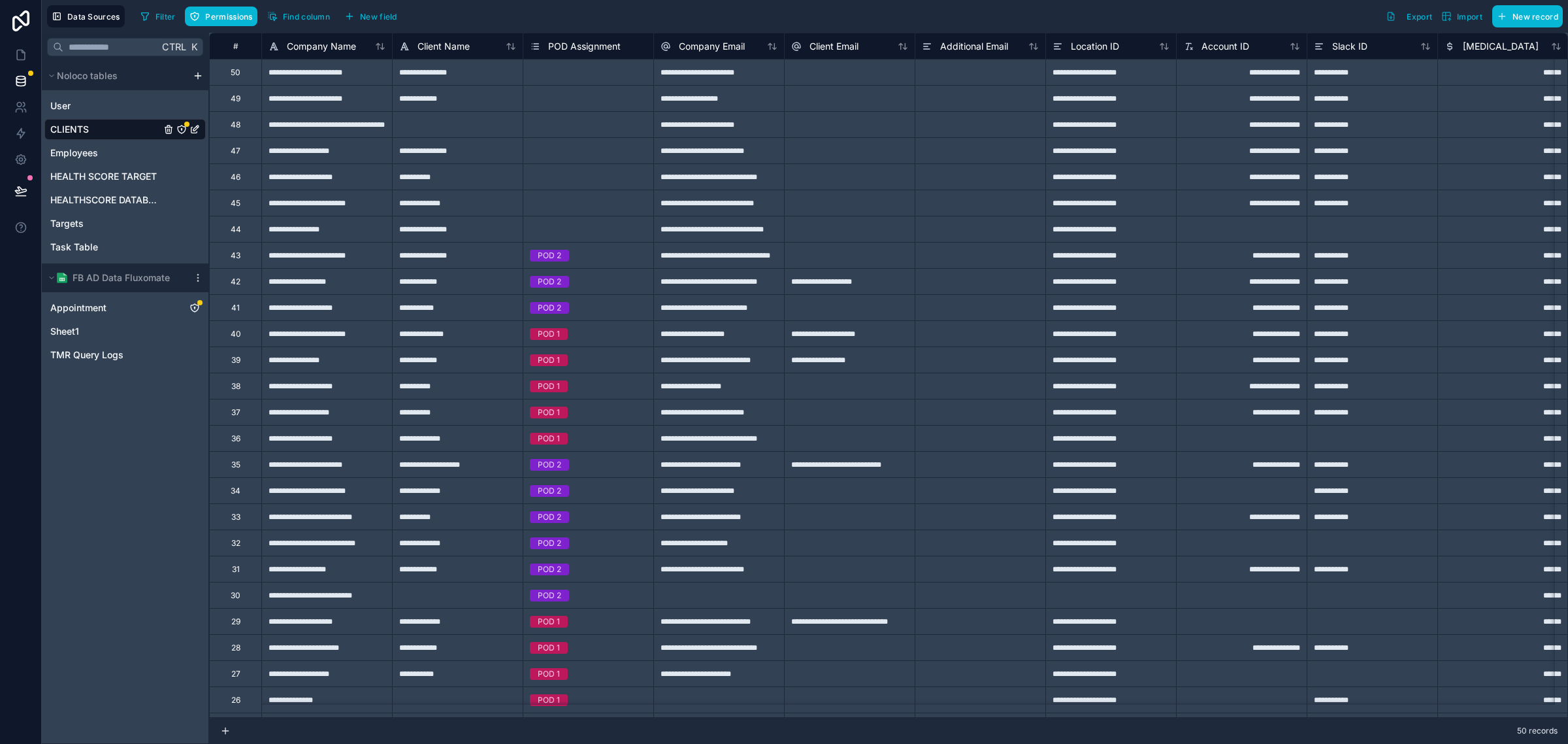
click at [700, 82] on div "**********" at bounding box center [719, 72] width 131 height 26
click at [83, 150] on span "Employees" at bounding box center [74, 153] width 48 height 13
